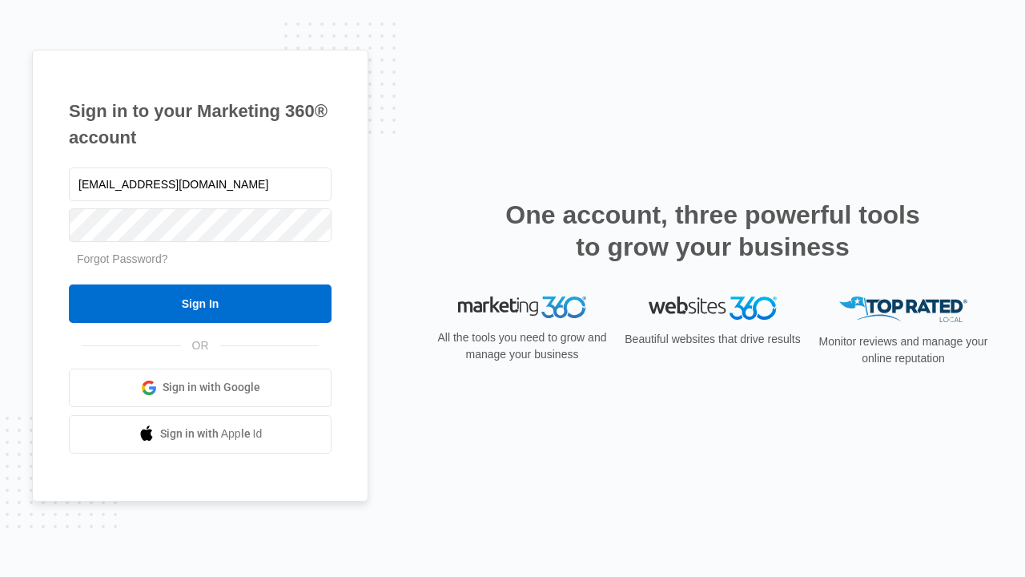
type input "[EMAIL_ADDRESS][DOMAIN_NAME]"
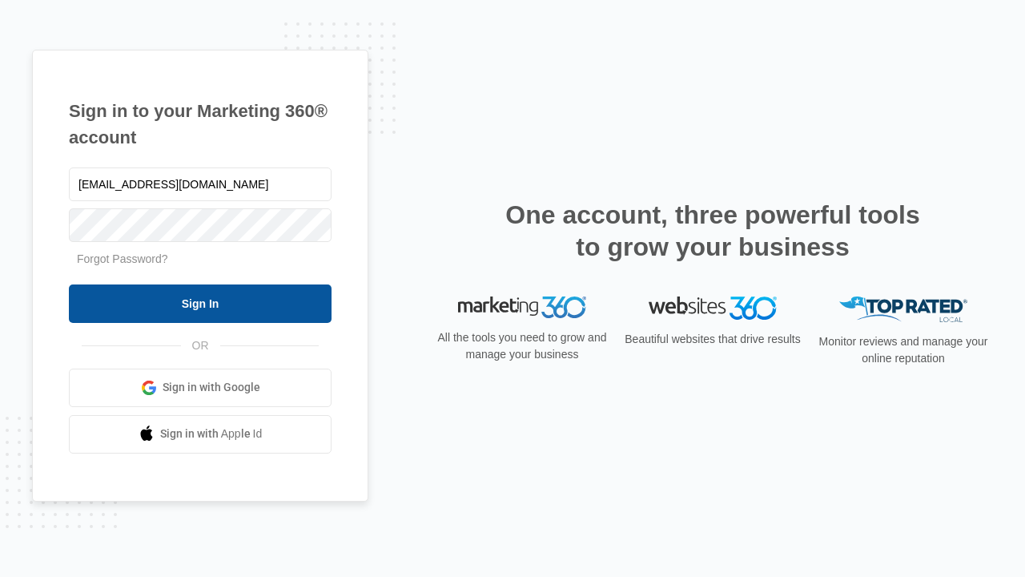
click at [200, 303] on input "Sign In" at bounding box center [200, 303] width 263 height 38
